Goal: Task Accomplishment & Management: Manage account settings

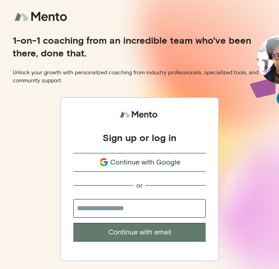
click at [152, 159] on span "Continue with Google" at bounding box center [145, 162] width 70 height 11
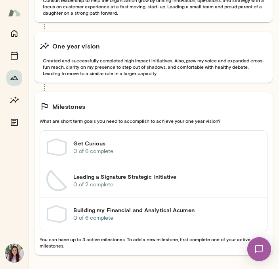
scroll to position [86, 0]
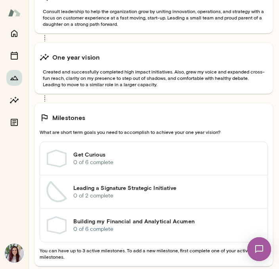
click at [121, 163] on p "0 of 6 complete" at bounding box center [167, 162] width 188 height 8
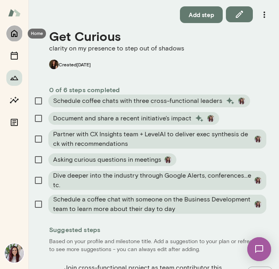
click at [10, 35] on icon "Home" at bounding box center [15, 34] width 10 height 10
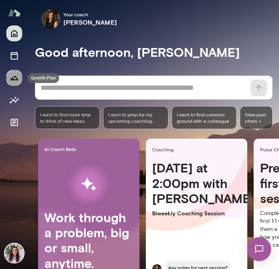
click at [13, 79] on icon "Growth Plan" at bounding box center [14, 78] width 8 height 4
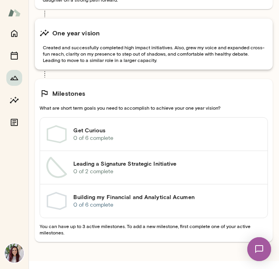
scroll to position [110, 0]
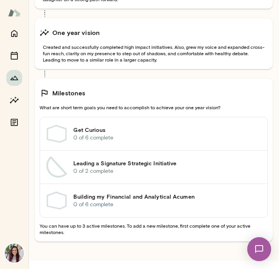
click at [128, 182] on link "Leading a Signature Strategic Initiative 0 of 2 complete" at bounding box center [154, 166] width 228 height 33
